Goal: Answer question/provide support: Share knowledge or assist other users

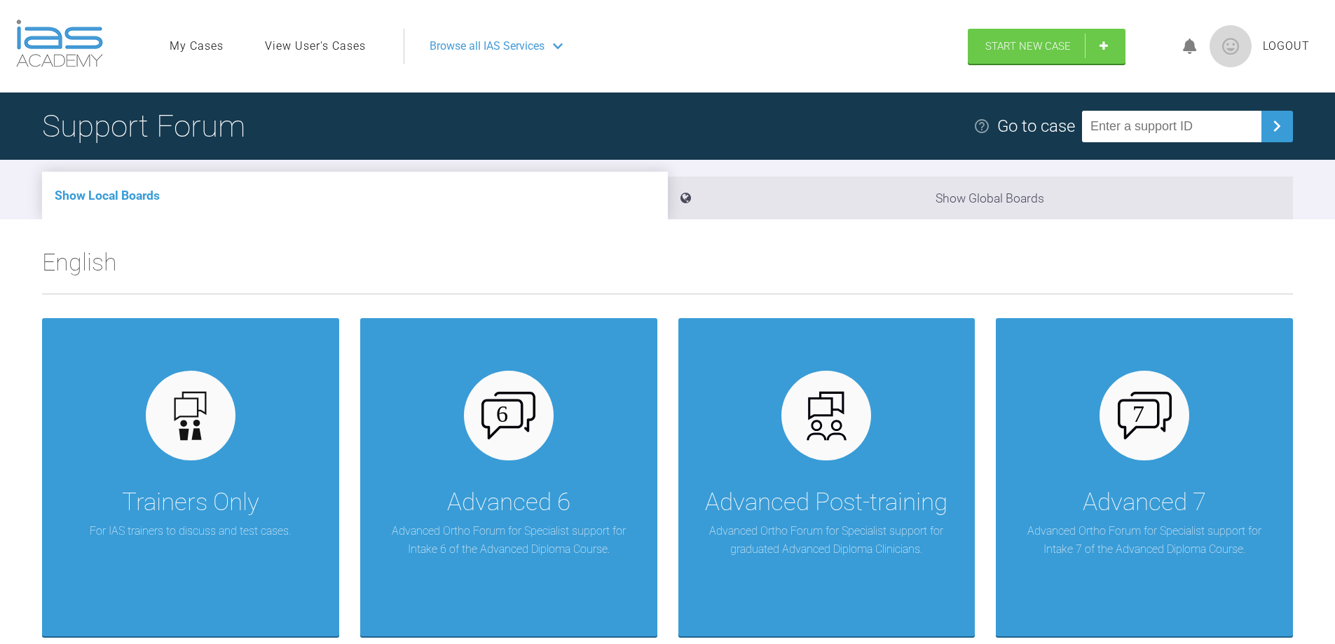
click at [298, 47] on link "View User's Cases" at bounding box center [315, 46] width 101 height 18
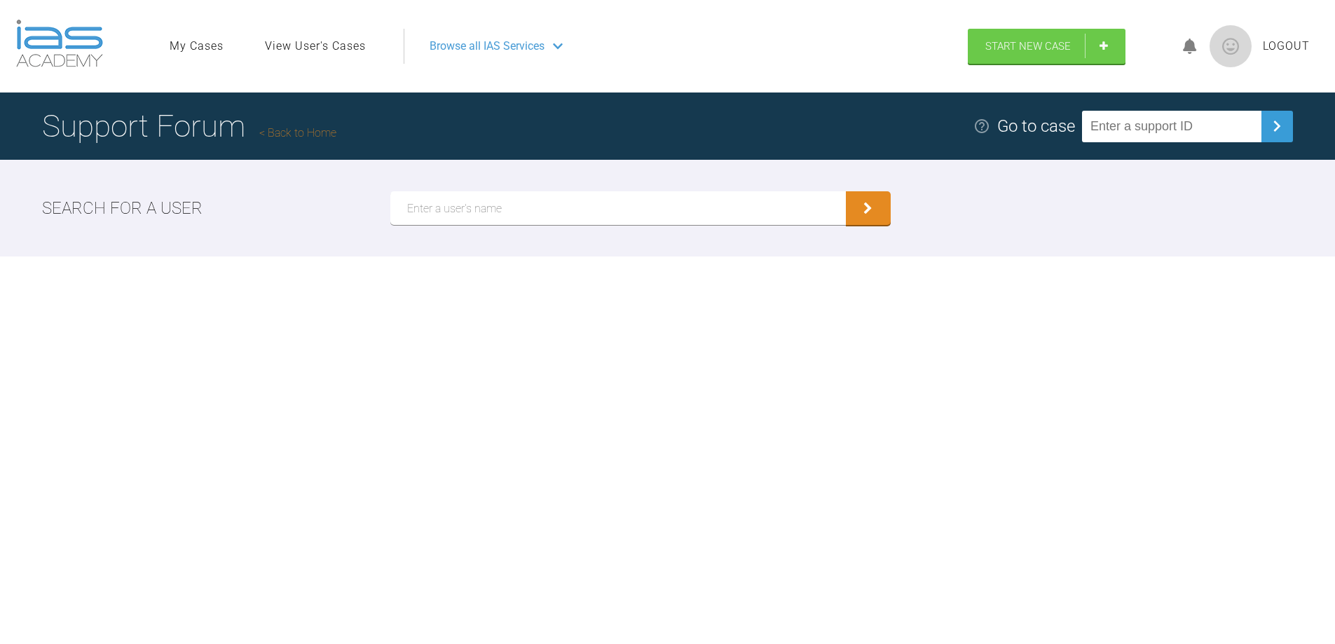
click at [461, 205] on input "text" at bounding box center [617, 208] width 455 height 34
type input "[PERSON_NAME]"
click at [872, 211] on button "submit" at bounding box center [868, 210] width 45 height 34
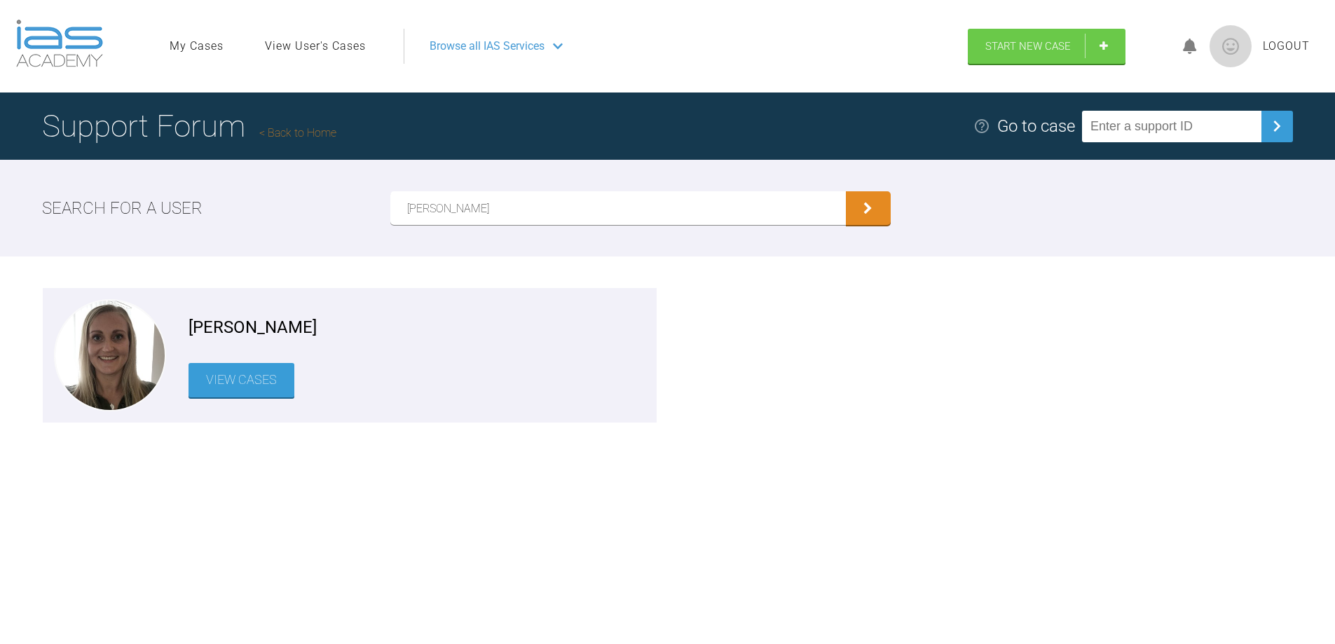
click at [237, 383] on link "View Cases" at bounding box center [241, 380] width 106 height 34
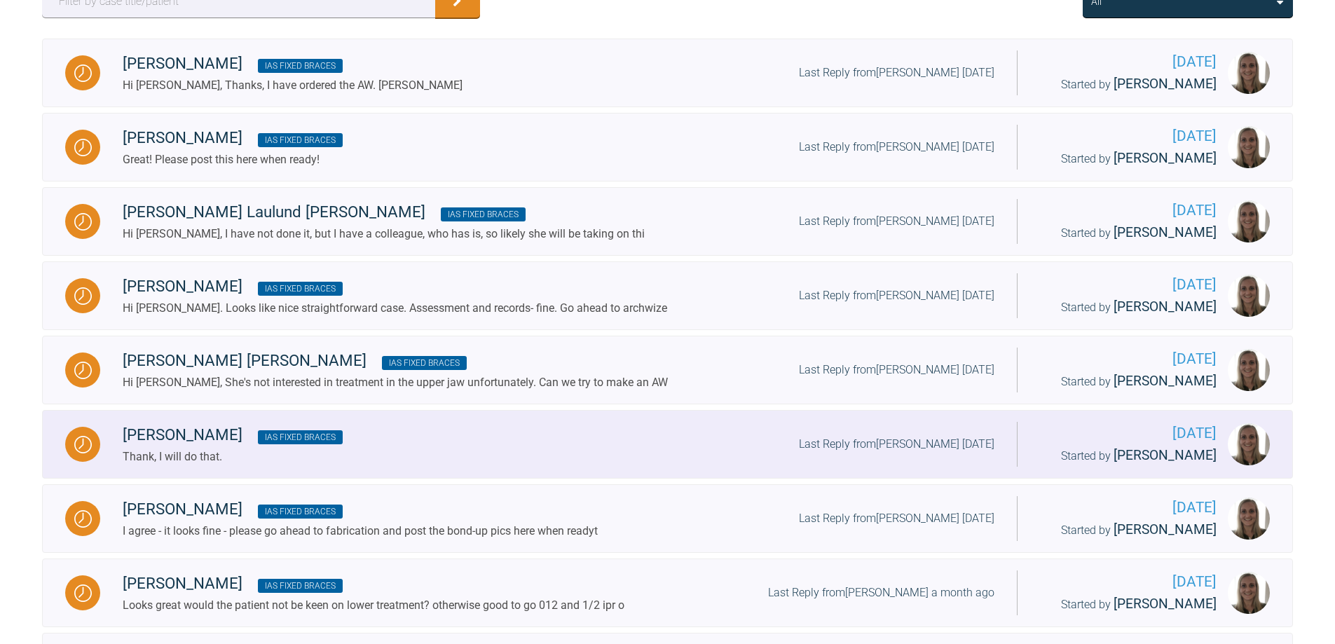
click at [463, 453] on div "[PERSON_NAME] IAS Fixed Braces Thank, I will do that. Last Reply from [PERSON_N…" at bounding box center [558, 443] width 916 height 43
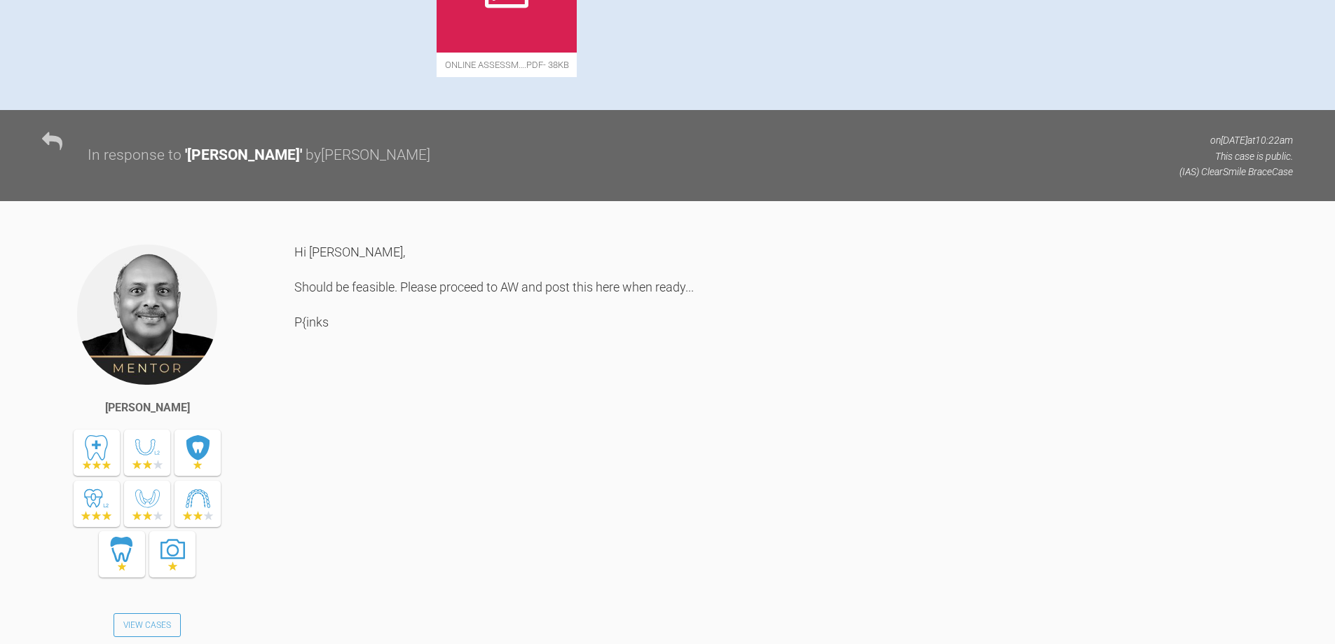
scroll to position [754, 0]
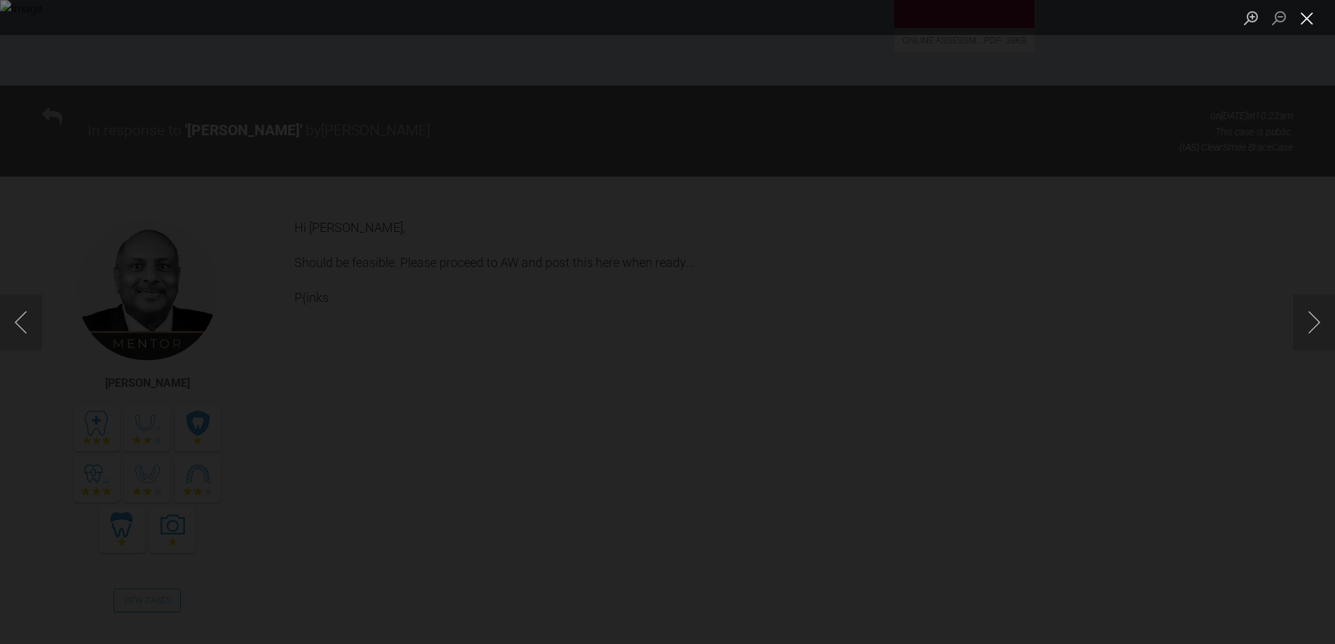
drag, startPoint x: 1310, startPoint y: 18, endPoint x: 1299, endPoint y: 21, distance: 11.7
click at [1308, 18] on button "Close lightbox" at bounding box center [1307, 18] width 28 height 25
